Goal: Task Accomplishment & Management: Use online tool/utility

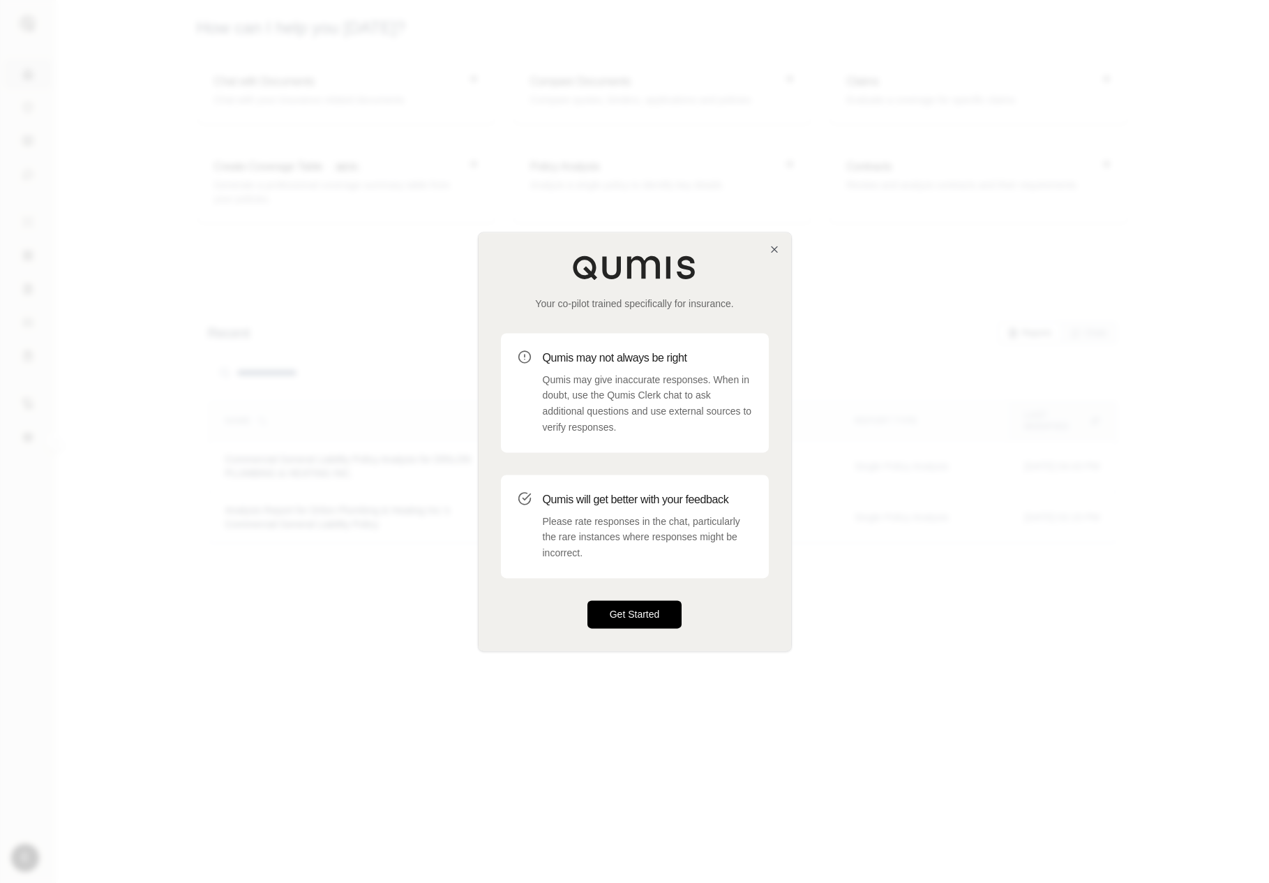
click at [607, 619] on button "Get Started" at bounding box center [634, 614] width 95 height 28
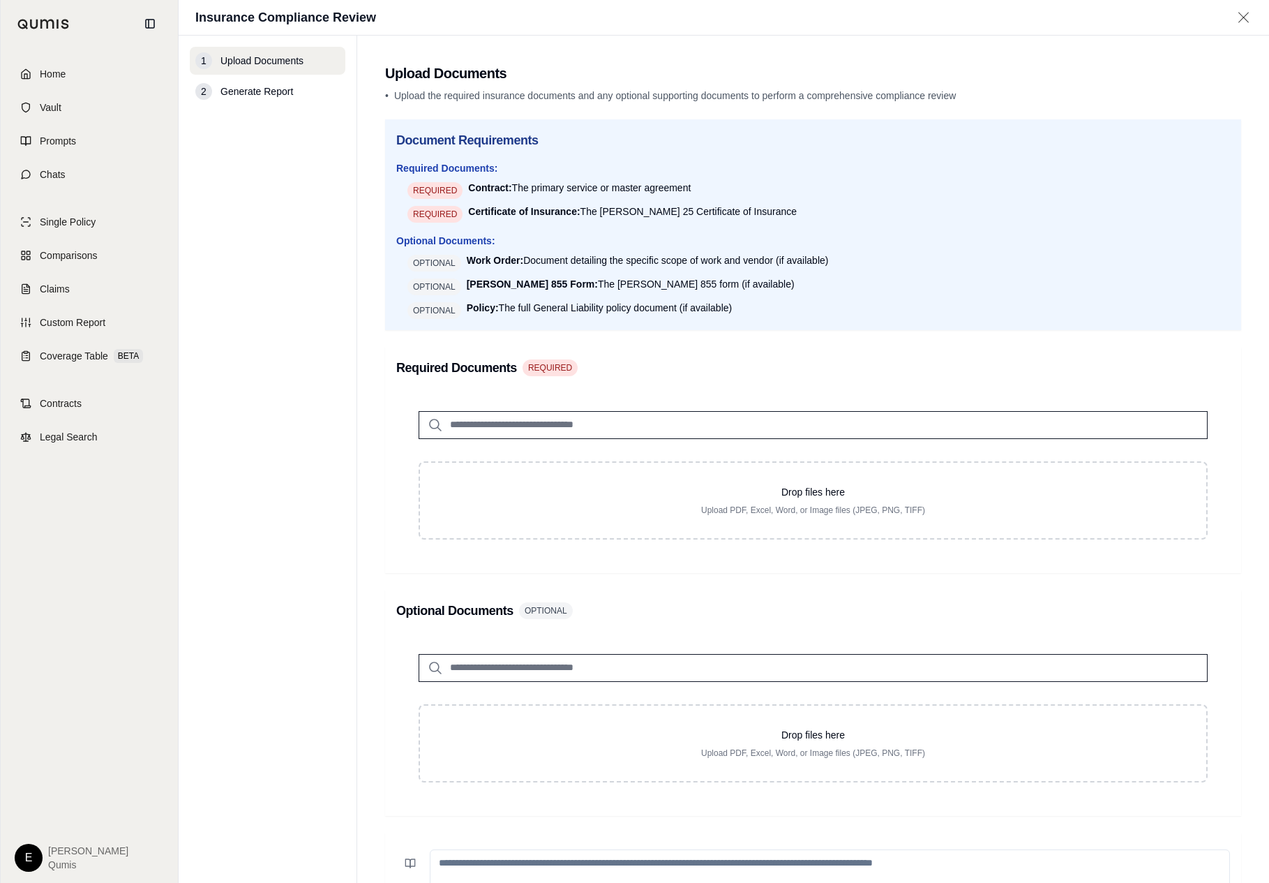
drag, startPoint x: 28, startPoint y: 690, endPoint x: 188, endPoint y: 834, distance: 215.4
click at [0, 0] on nav "Home Vault Prompts Chats Single Policy Comparisons Claims Custom Report Coverag…" at bounding box center [89, 441] width 179 height 883
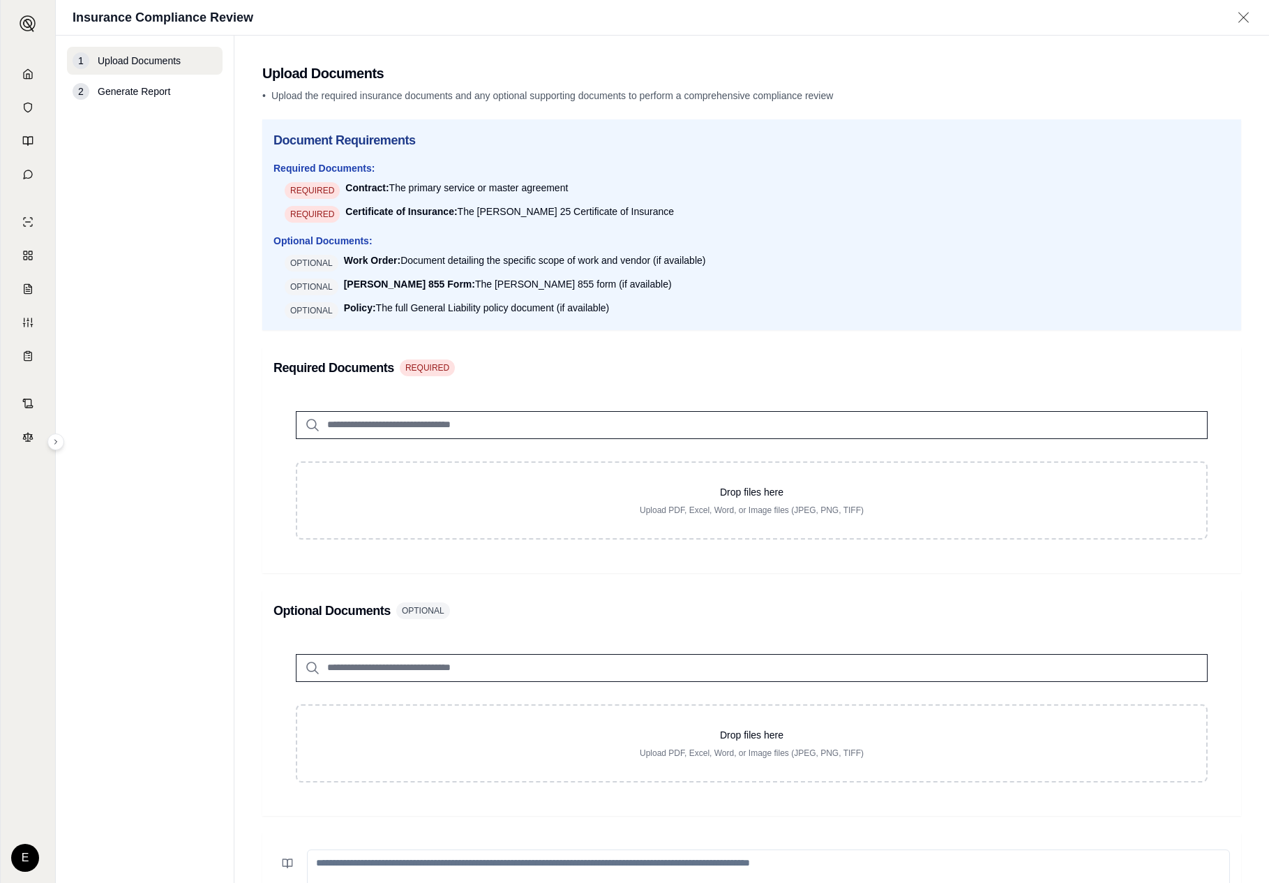
click at [1086, 319] on div "Document Requirements Required Documents: REQUIRED Contract: The primary servic…" at bounding box center [751, 224] width 979 height 211
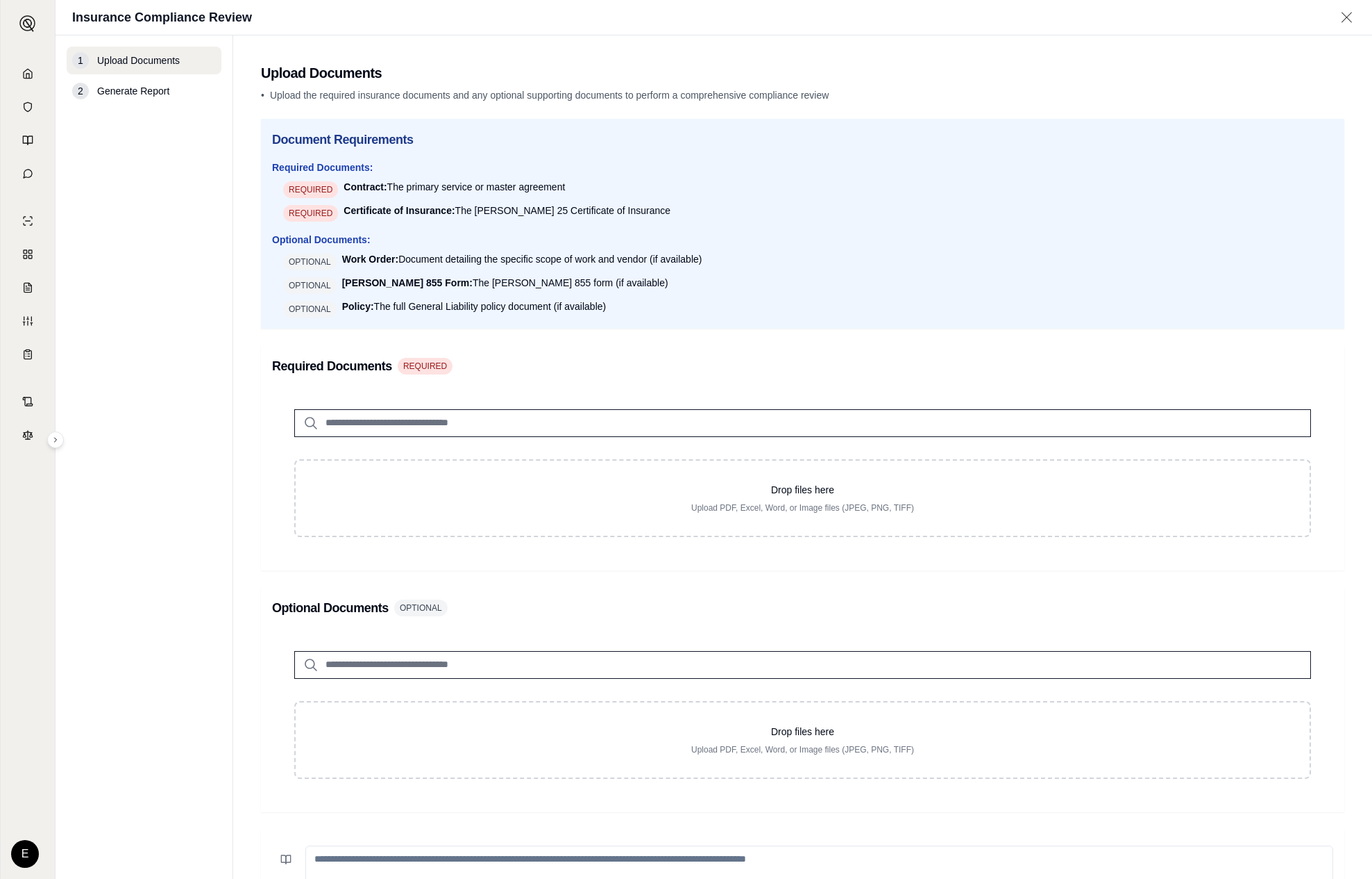
click at [1189, 318] on div "Document Requirements Required Documents: REQUIRED Contract: The primary servic…" at bounding box center [802, 223] width 1083 height 210
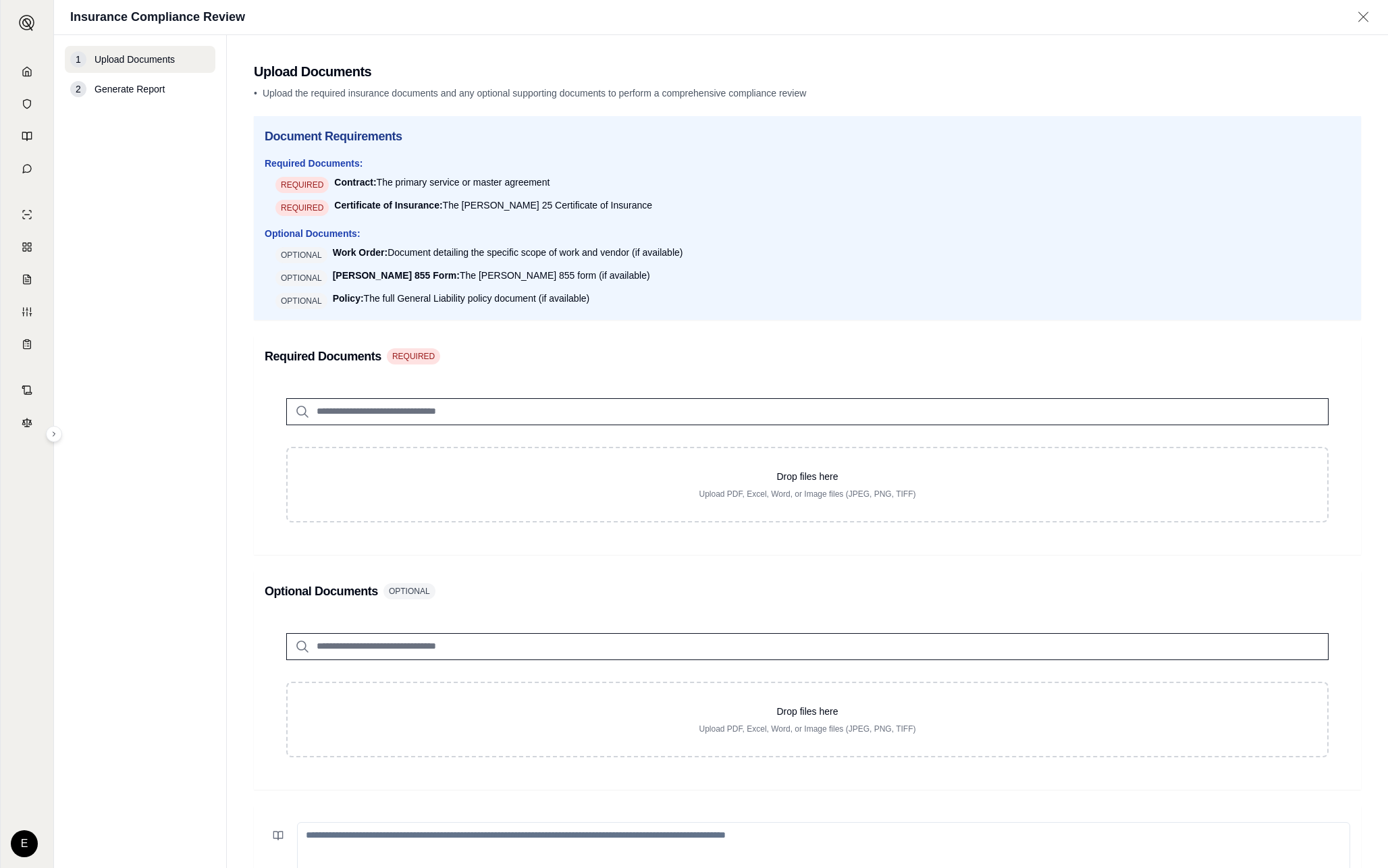
click at [172, 631] on div "1 Upload Documents 2 Generate Report" at bounding box center [140, 451] width 151 height 812
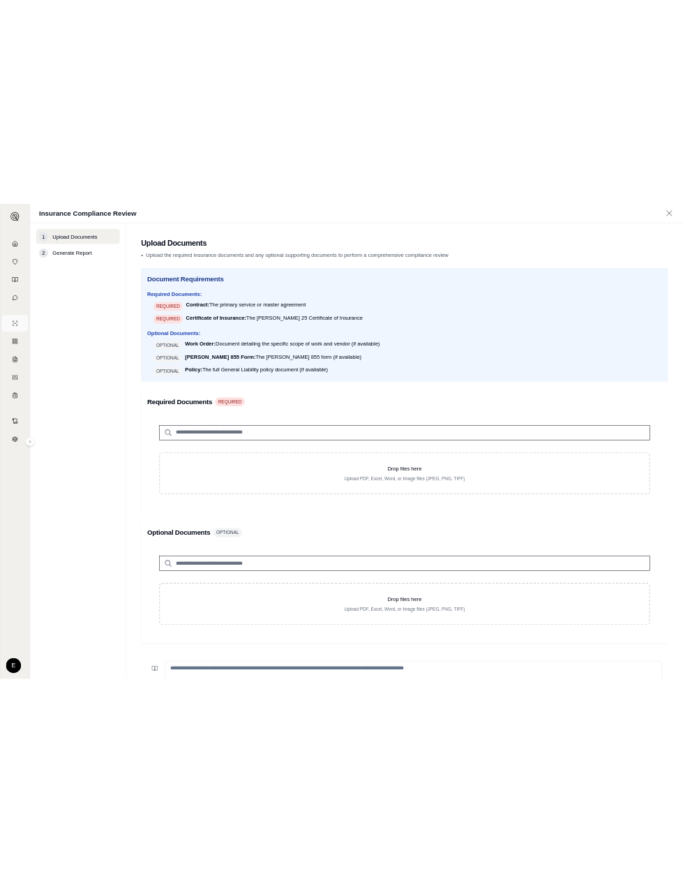
scroll to position [222, 0]
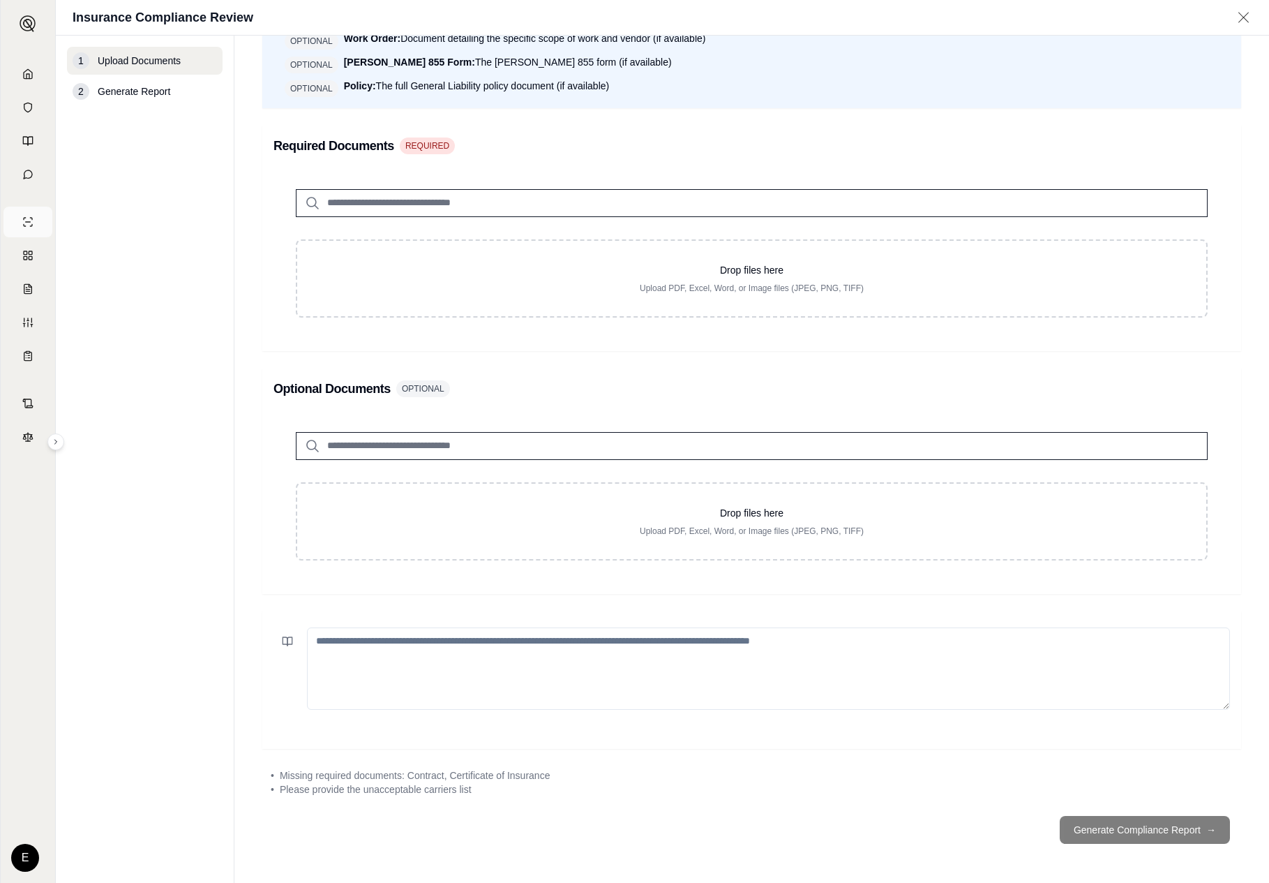
drag, startPoint x: 178, startPoint y: 652, endPoint x: 65, endPoint y: 211, distance: 455.2
click at [0, 0] on div "Home Vault Prompts Chats Single Policy Comparisons Claims Custom Report Coverag…" at bounding box center [634, 441] width 1269 height 883
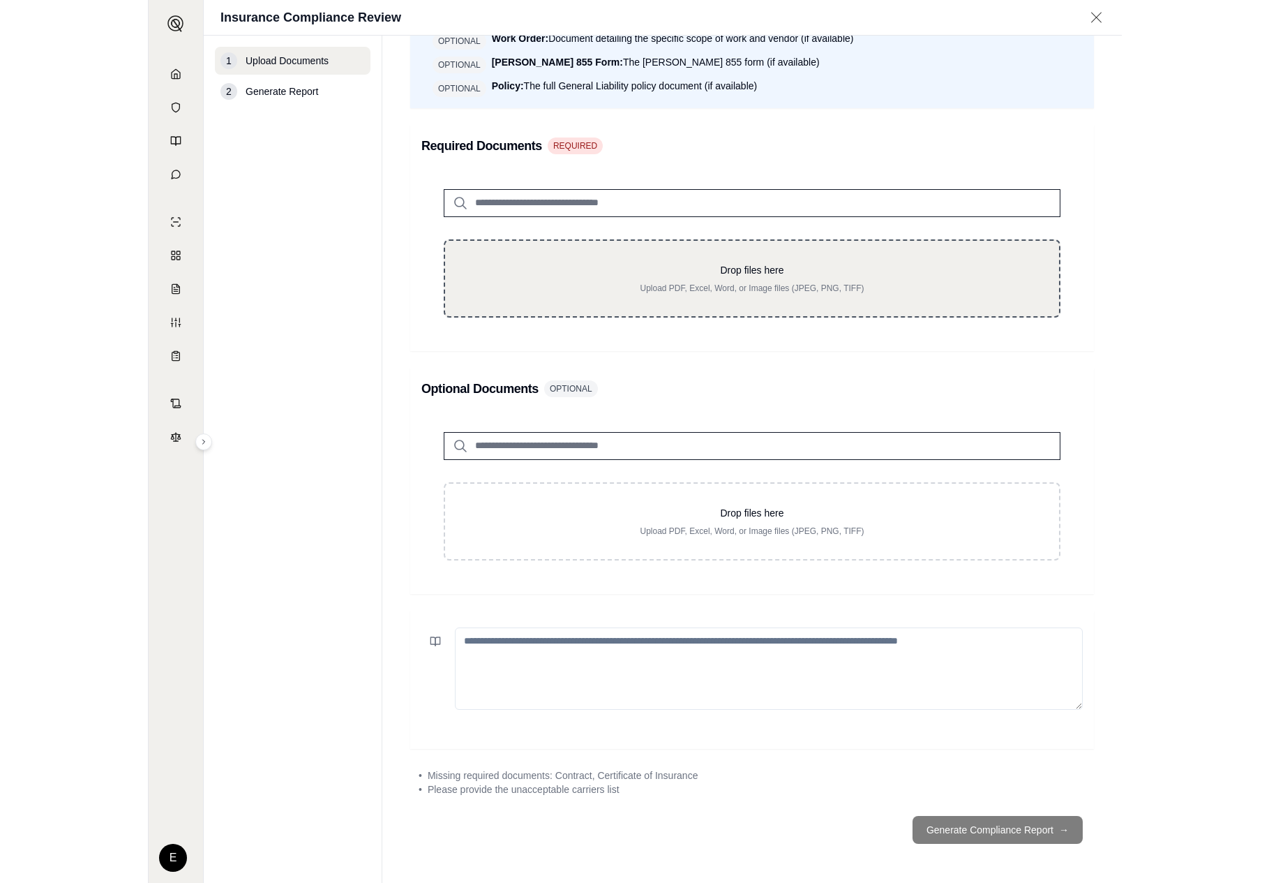
scroll to position [0, 0]
